Goal: Task Accomplishment & Management: Complete application form

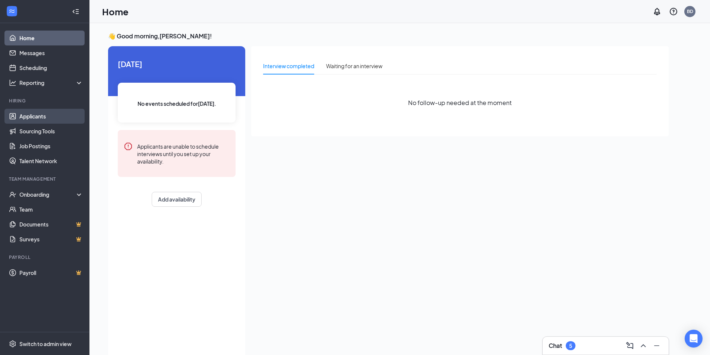
click at [35, 115] on link "Applicants" at bounding box center [51, 116] width 64 height 15
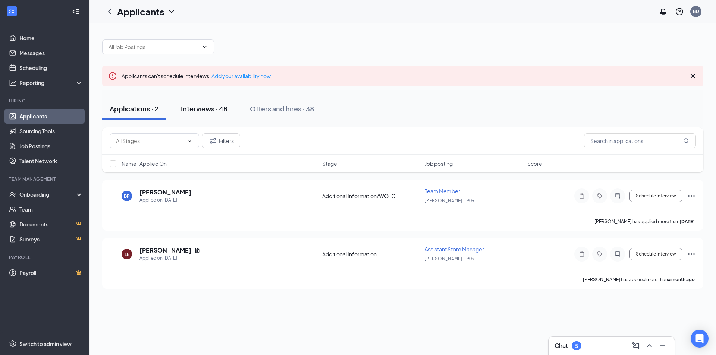
click at [189, 105] on div "Interviews · 48" at bounding box center [204, 108] width 47 height 9
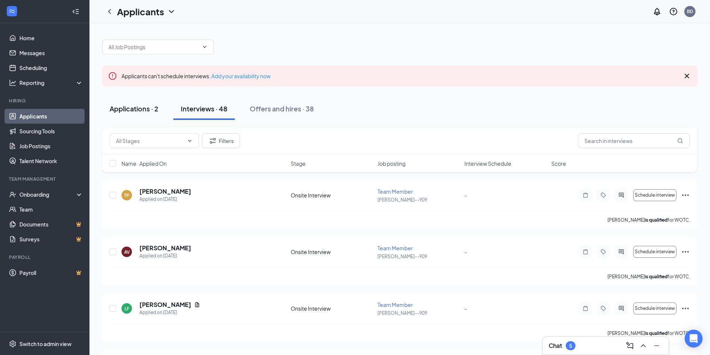
click at [136, 107] on div "Applications · 2" at bounding box center [134, 108] width 49 height 9
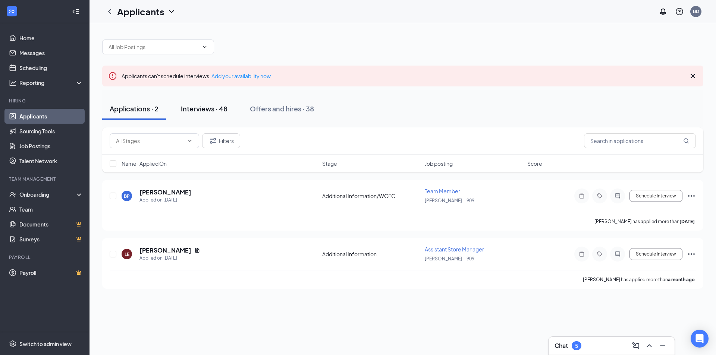
click at [214, 107] on div "Interviews · 48" at bounding box center [204, 108] width 47 height 9
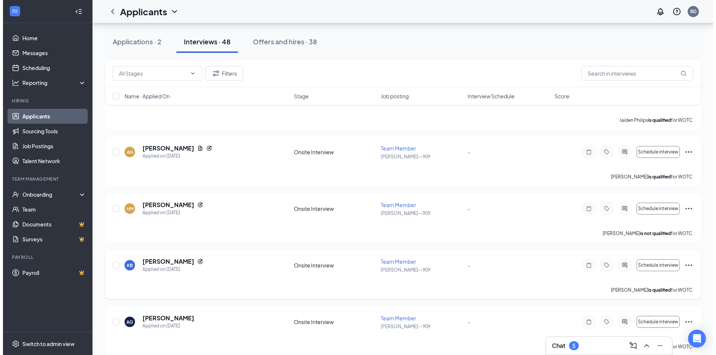
scroll to position [447, 0]
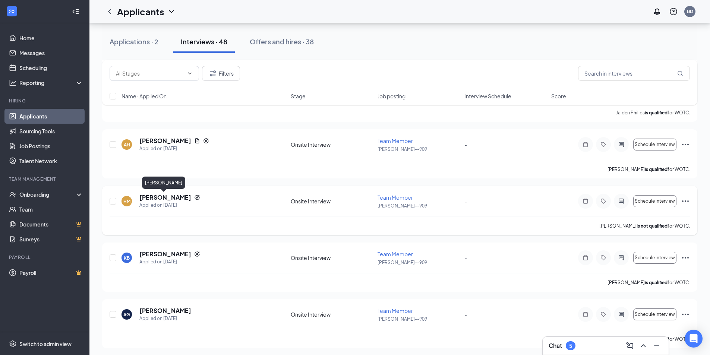
click at [171, 196] on h5 "[PERSON_NAME]" at bounding box center [165, 197] width 52 height 8
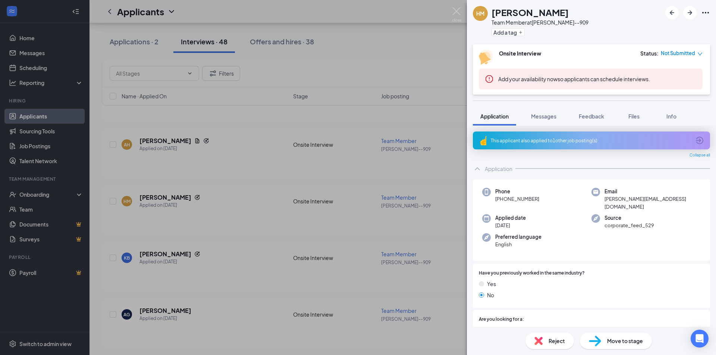
click at [640, 136] on div "This applicant also applied to 1 other job posting(s)" at bounding box center [591, 141] width 237 height 18
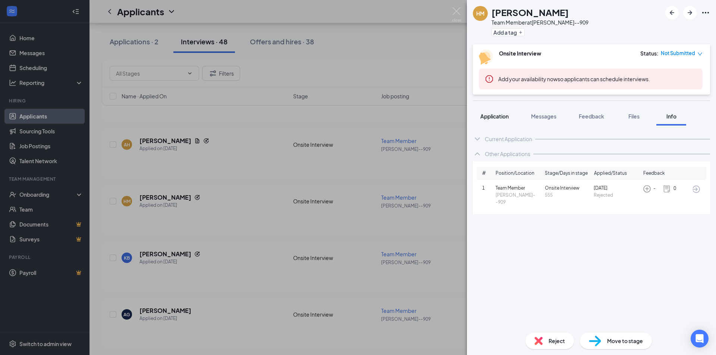
click at [501, 114] on span "Application" at bounding box center [494, 116] width 28 height 7
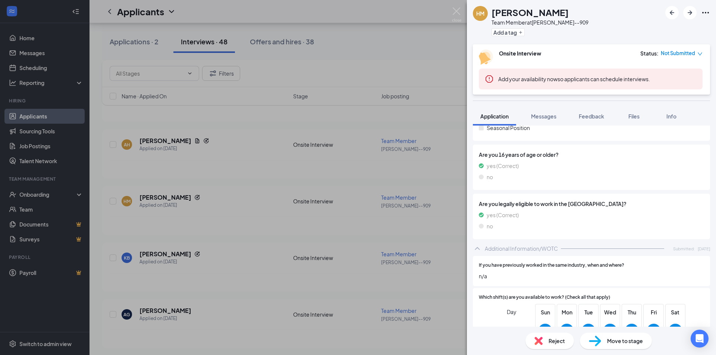
scroll to position [261, 0]
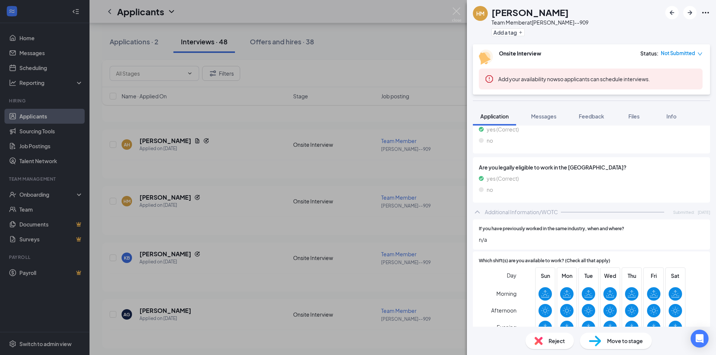
click at [605, 341] on div "Move to stage" at bounding box center [616, 341] width 72 height 16
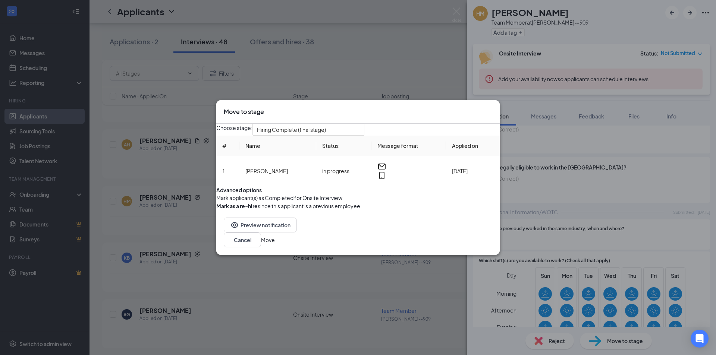
click at [275, 244] on button "Move" at bounding box center [268, 240] width 14 height 8
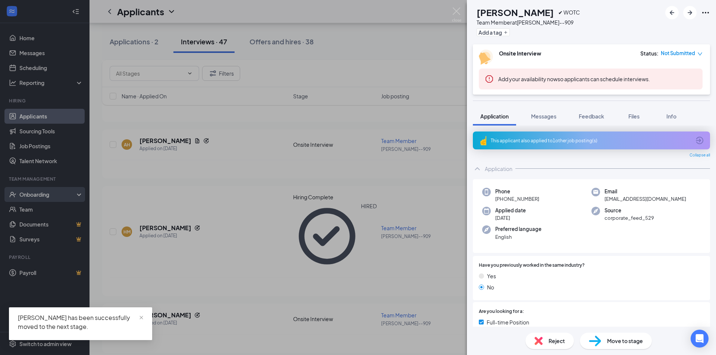
click at [36, 192] on div "KB [PERSON_NAME] ✔ WOTC Team Member at [PERSON_NAME]--909 Add a tag Onsite Inte…" at bounding box center [358, 177] width 716 height 355
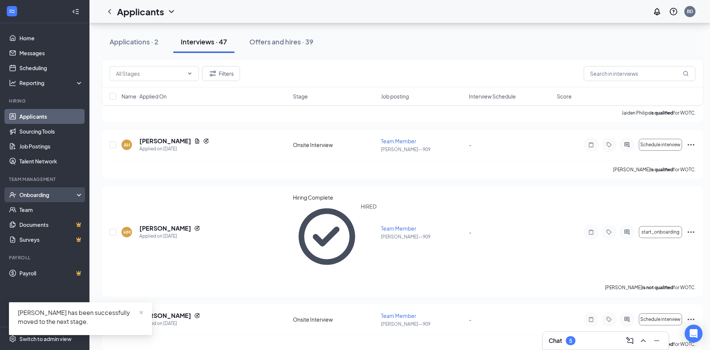
click at [43, 198] on div "Onboarding" at bounding box center [47, 194] width 57 height 7
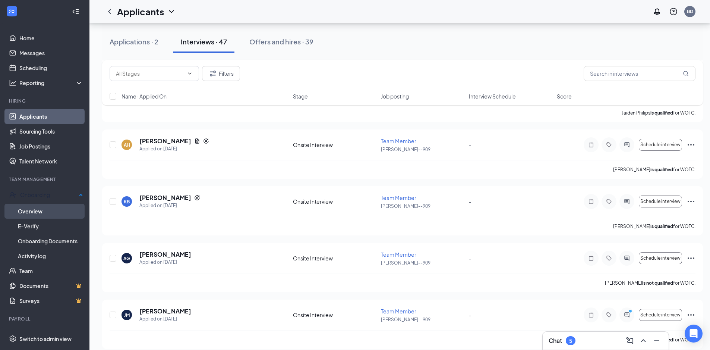
click at [39, 212] on link "Overview" at bounding box center [50, 211] width 65 height 15
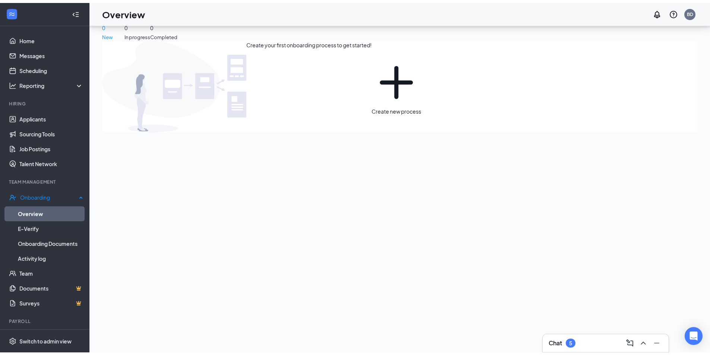
scroll to position [34, 0]
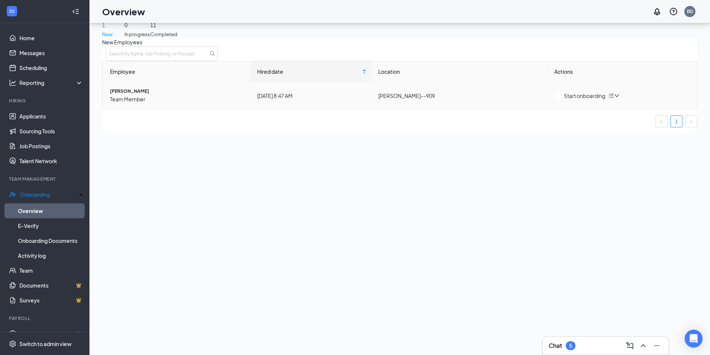
click at [605, 100] on div "Start onboarding" at bounding box center [579, 96] width 51 height 8
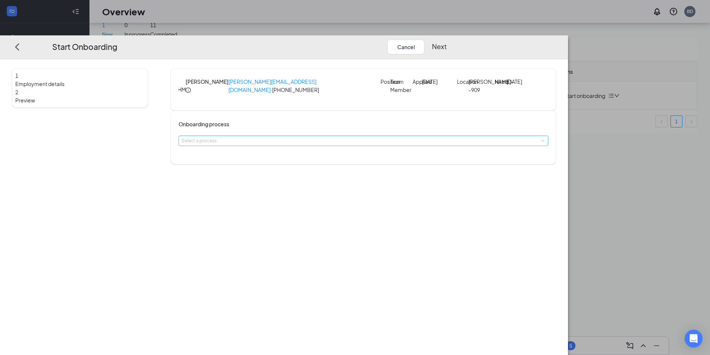
click at [286, 145] on div "Select a process" at bounding box center [362, 140] width 361 height 7
click at [293, 166] on span "Smoothie King Onboarding" at bounding box center [282, 166] width 59 height 6
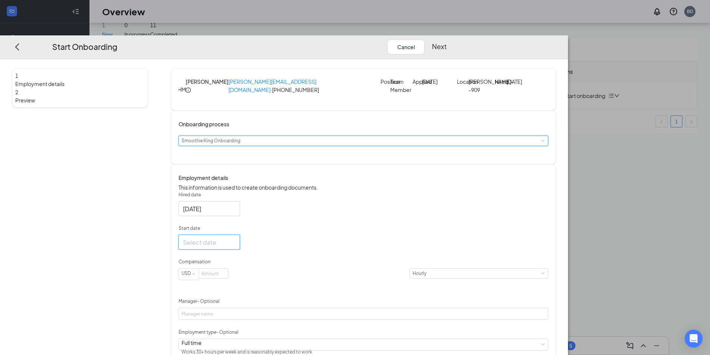
click at [234, 247] on input "Start date" at bounding box center [208, 242] width 51 height 9
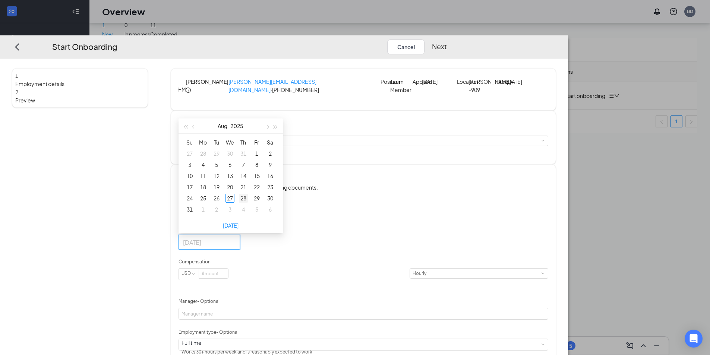
type input "[DATE]"
click at [248, 203] on div "28" at bounding box center [243, 198] width 9 height 9
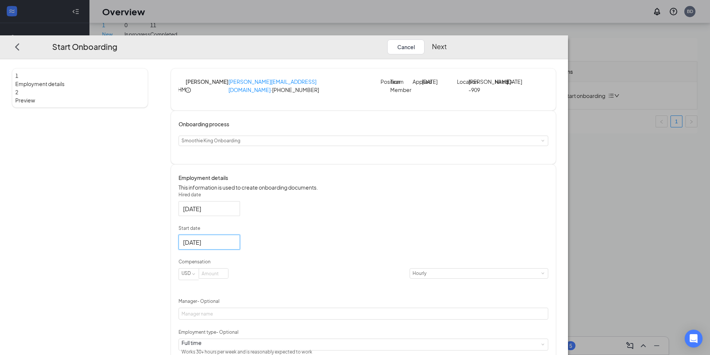
click at [366, 232] on p "Start date" at bounding box center [364, 228] width 370 height 7
click at [234, 247] on input "[DATE]" at bounding box center [208, 242] width 51 height 9
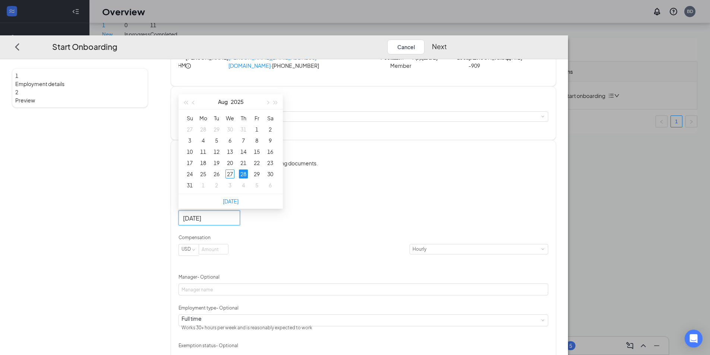
scroll to position [37, 0]
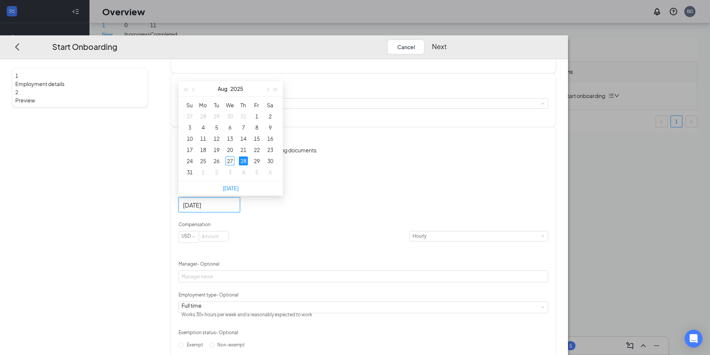
click at [483, 223] on div "Hired date [DATE] Start date [DATE] [DATE] Su Mo Tu We Th Fr Sa 27 28 29 30 31 …" at bounding box center [364, 267] width 370 height 227
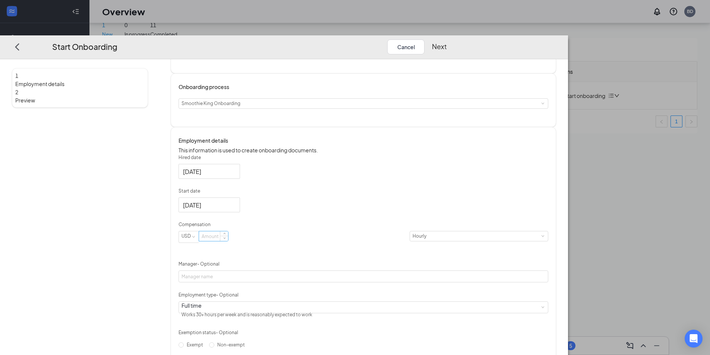
click at [228, 242] on input at bounding box center [213, 237] width 29 height 10
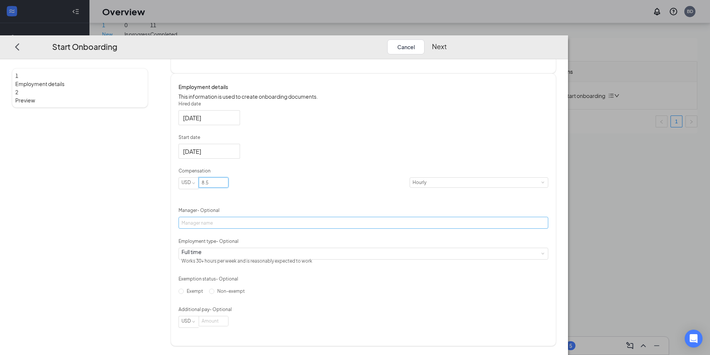
scroll to position [117, 0]
type input "8.5"
click at [291, 226] on form "Hired date [DATE] Start date [DATE] [DATE] Su Mo Tu We Th Fr Sa 27 28 29 30 31 …" at bounding box center [364, 214] width 370 height 227
type input "[PERSON_NAME]"
click at [447, 40] on button "Next" at bounding box center [439, 47] width 15 height 15
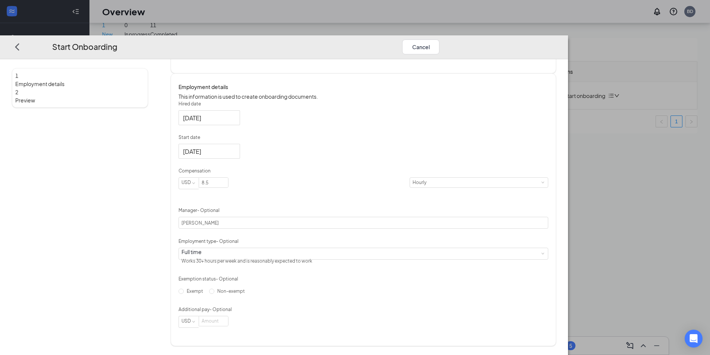
scroll to position [0, 0]
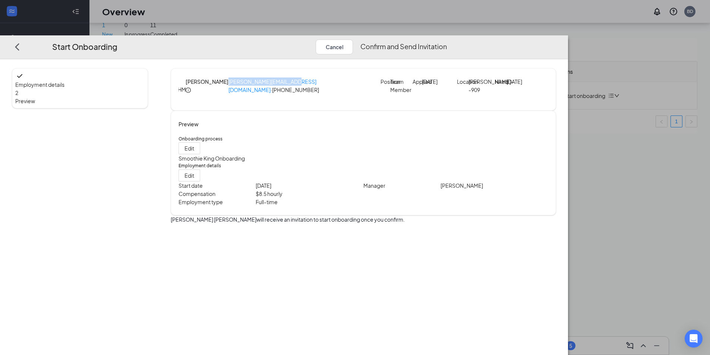
drag, startPoint x: 276, startPoint y: 73, endPoint x: 348, endPoint y: 72, distance: 72.0
click at [348, 78] on div "HM [PERSON_NAME] [PERSON_NAME][EMAIL_ADDRESS][DOMAIN_NAME] · [PHONE_NUMBER] Pos…" at bounding box center [364, 90] width 370 height 24
click at [447, 40] on button "Confirm and Send Invitation" at bounding box center [404, 47] width 86 height 15
